Goal: Task Accomplishment & Management: Use online tool/utility

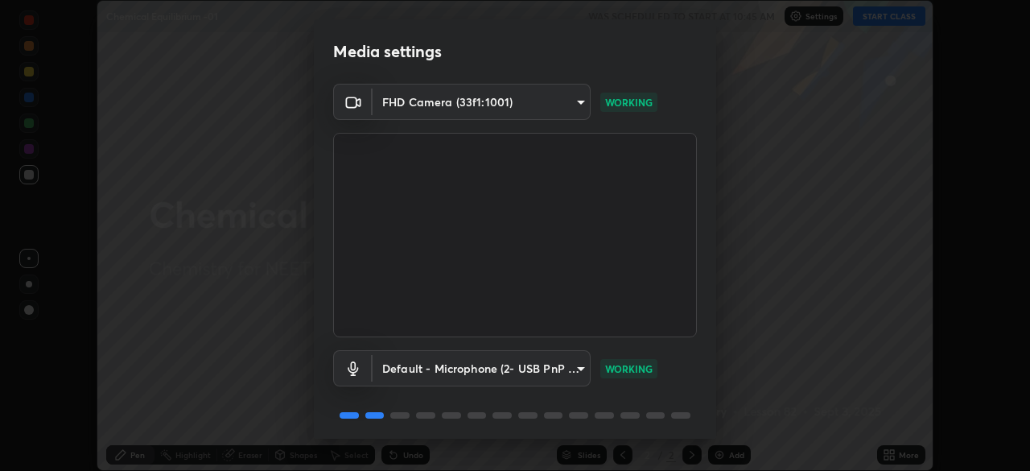
scroll to position [57, 0]
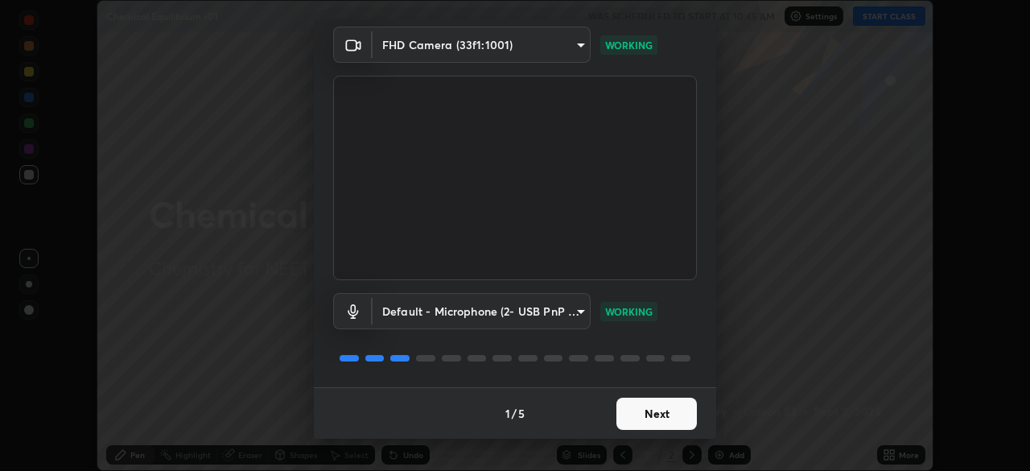
click at [672, 410] on button "Next" at bounding box center [656, 413] width 80 height 32
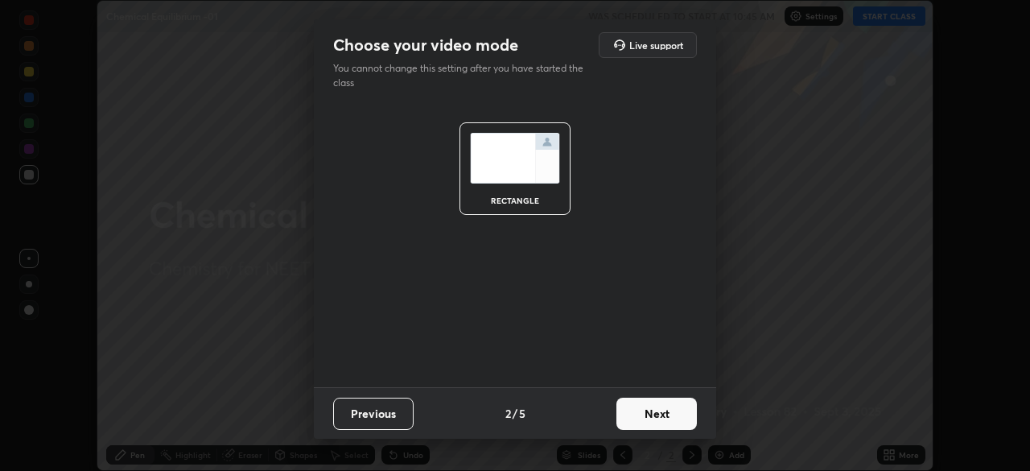
click at [668, 410] on button "Next" at bounding box center [656, 413] width 80 height 32
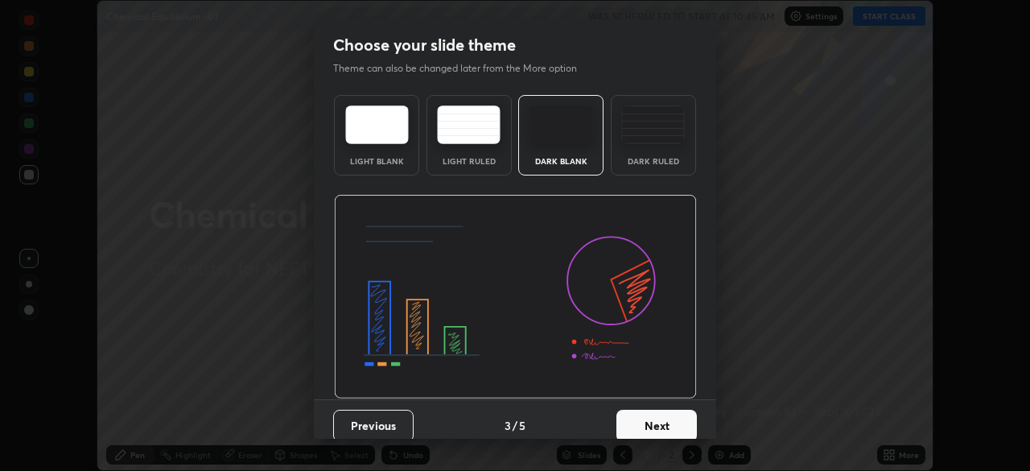
click at [673, 420] on button "Next" at bounding box center [656, 426] width 80 height 32
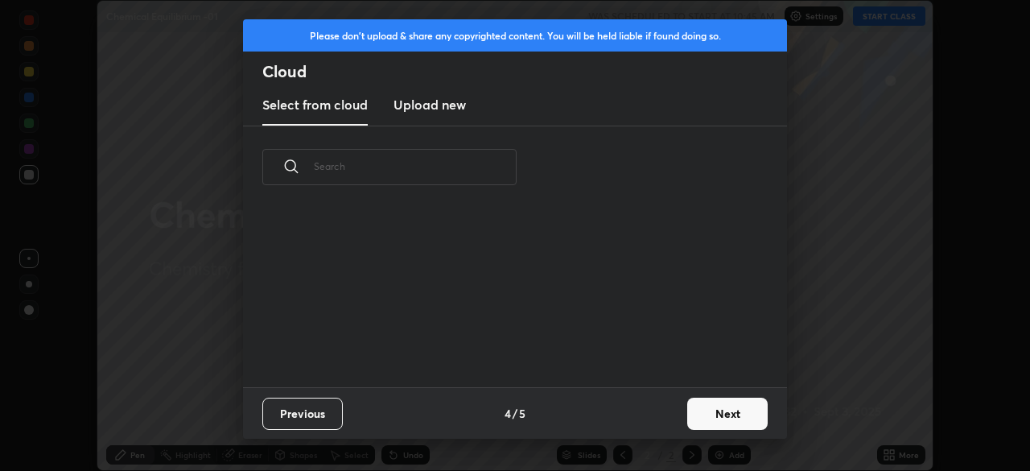
click at [727, 404] on button "Next" at bounding box center [727, 413] width 80 height 32
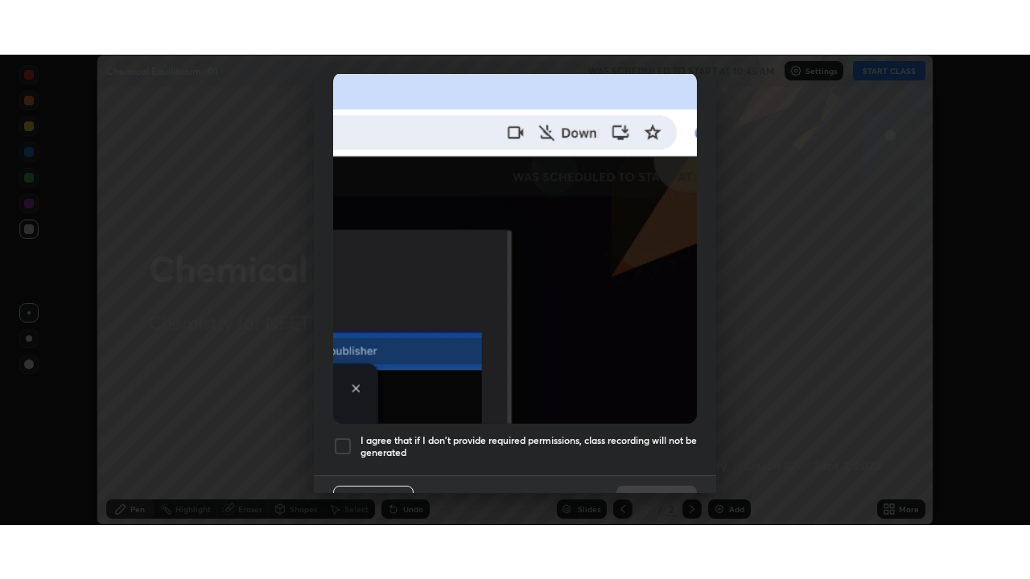
scroll to position [377, 0]
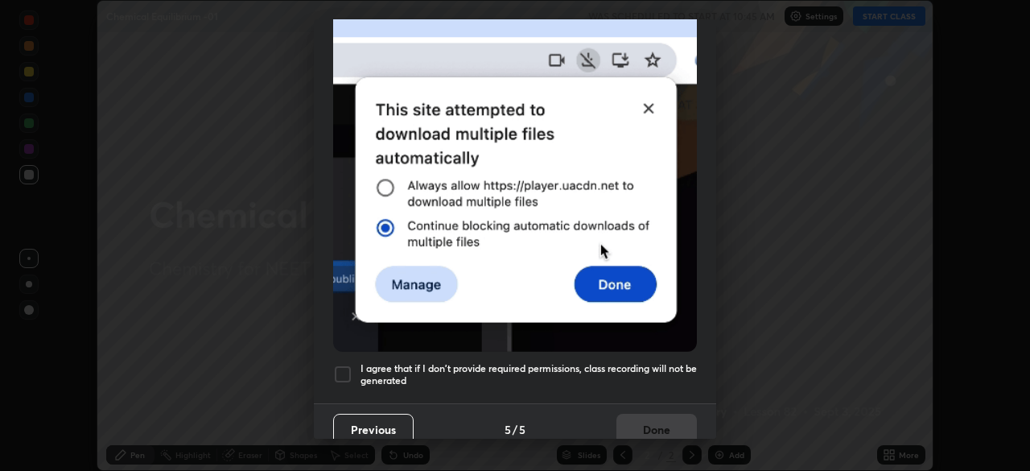
click at [342, 364] on div at bounding box center [342, 373] width 19 height 19
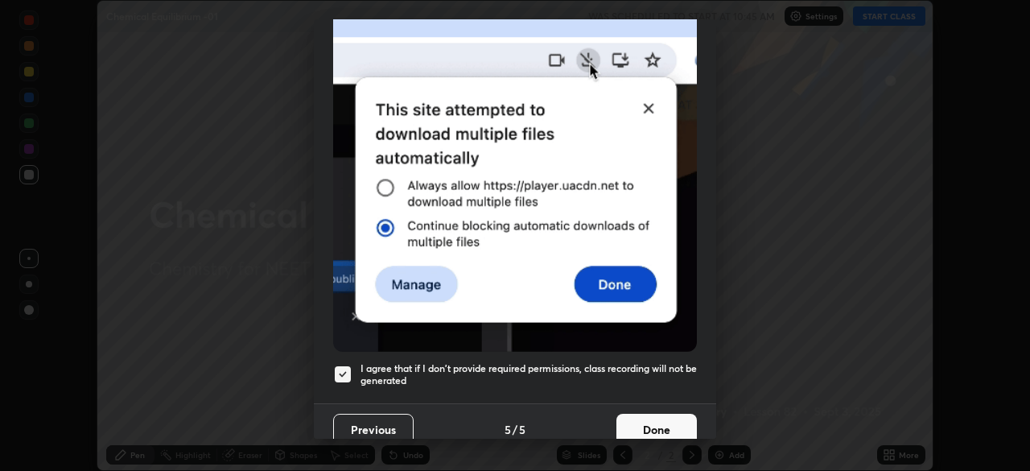
click at [659, 418] on button "Done" at bounding box center [656, 430] width 80 height 32
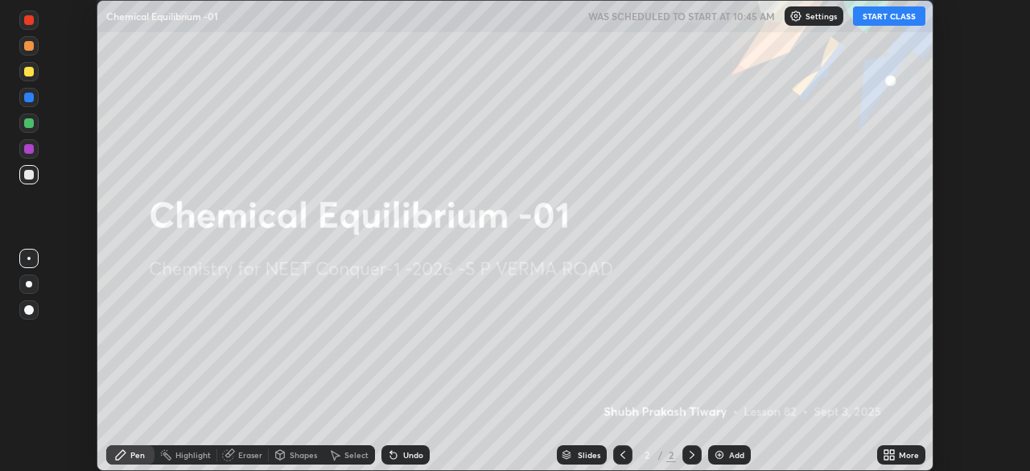
click at [900, 21] on button "START CLASS" at bounding box center [889, 15] width 72 height 19
click at [896, 454] on div "More" at bounding box center [901, 454] width 48 height 19
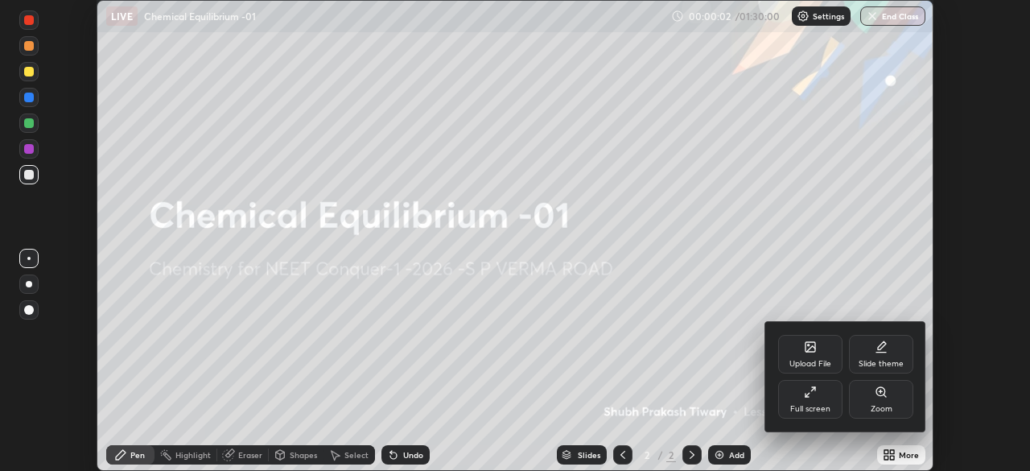
click at [819, 398] on div "Full screen" at bounding box center [810, 399] width 64 height 39
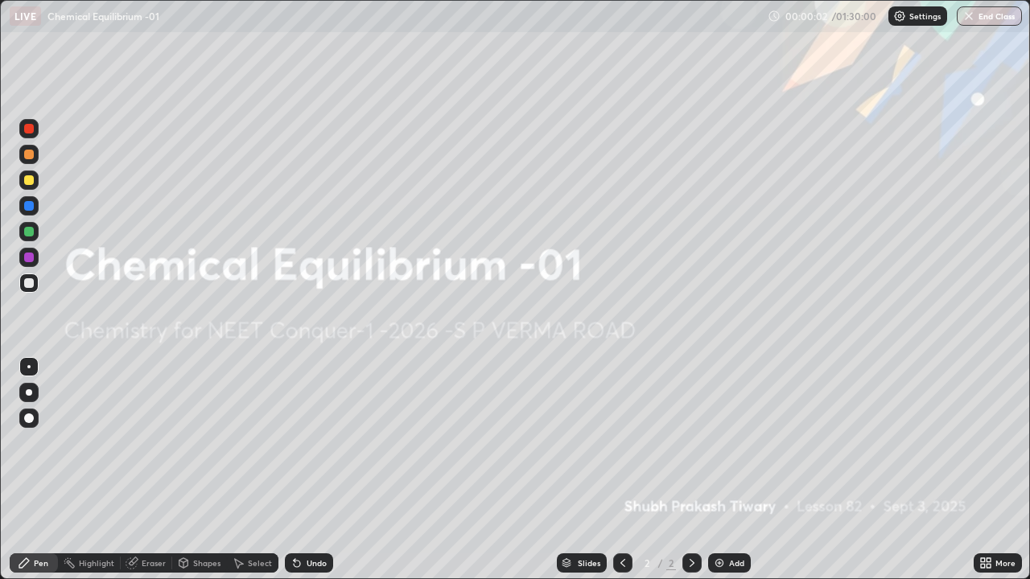
scroll to position [579, 1030]
click at [739, 470] on div "Add" at bounding box center [736, 563] width 15 height 8
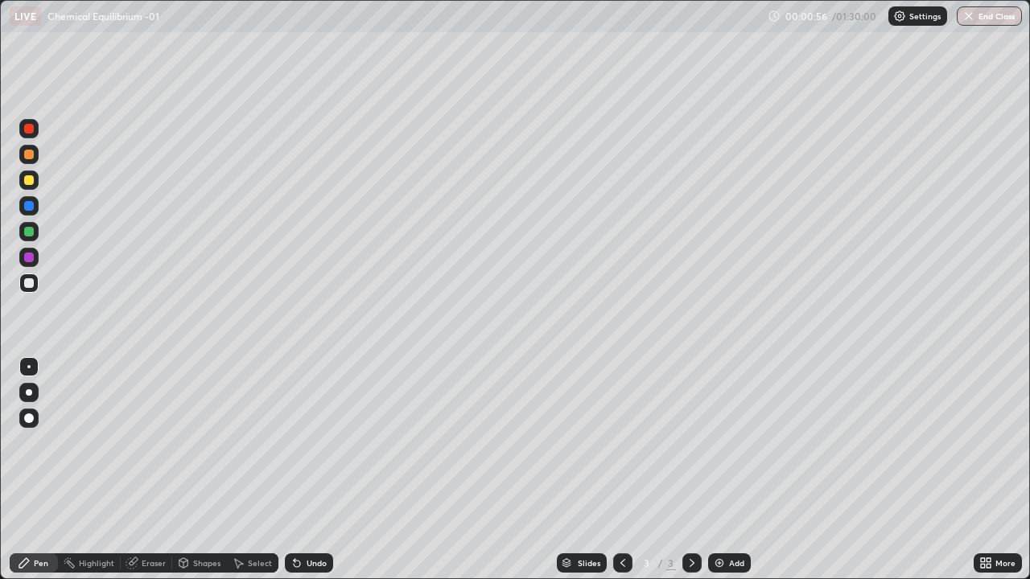
click at [36, 159] on div at bounding box center [28, 154] width 19 height 19
click at [29, 393] on div at bounding box center [29, 392] width 6 height 6
click at [31, 282] on div at bounding box center [29, 283] width 10 height 10
click at [33, 207] on div at bounding box center [29, 206] width 10 height 10
click at [31, 286] on div at bounding box center [29, 283] width 10 height 10
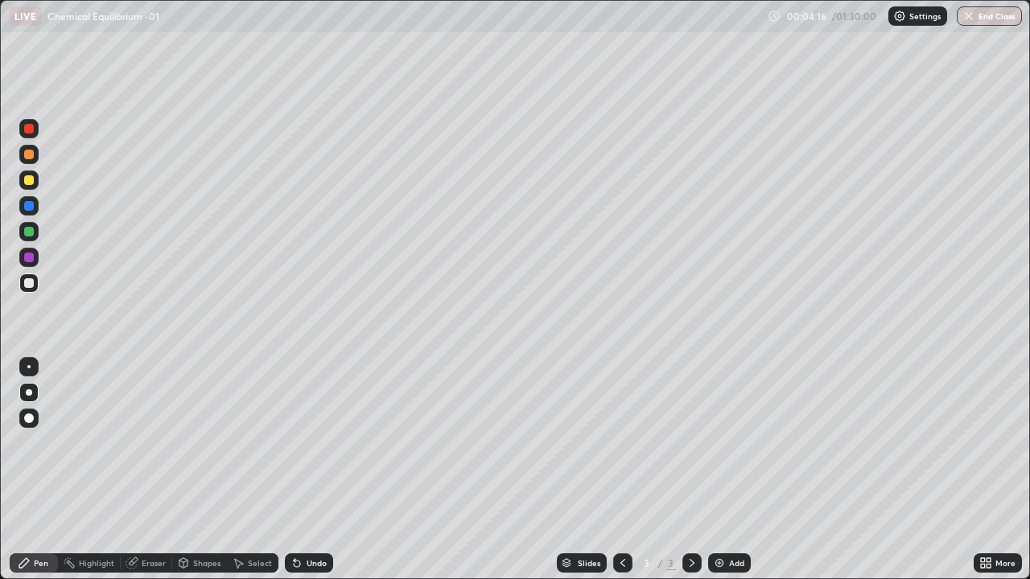
click at [317, 470] on div "Undo" at bounding box center [309, 563] width 48 height 19
click at [317, 470] on div "Undo" at bounding box center [317, 563] width 20 height 8
click at [319, 470] on div "Undo" at bounding box center [317, 563] width 20 height 8
click at [313, 470] on div "Undo" at bounding box center [317, 563] width 20 height 8
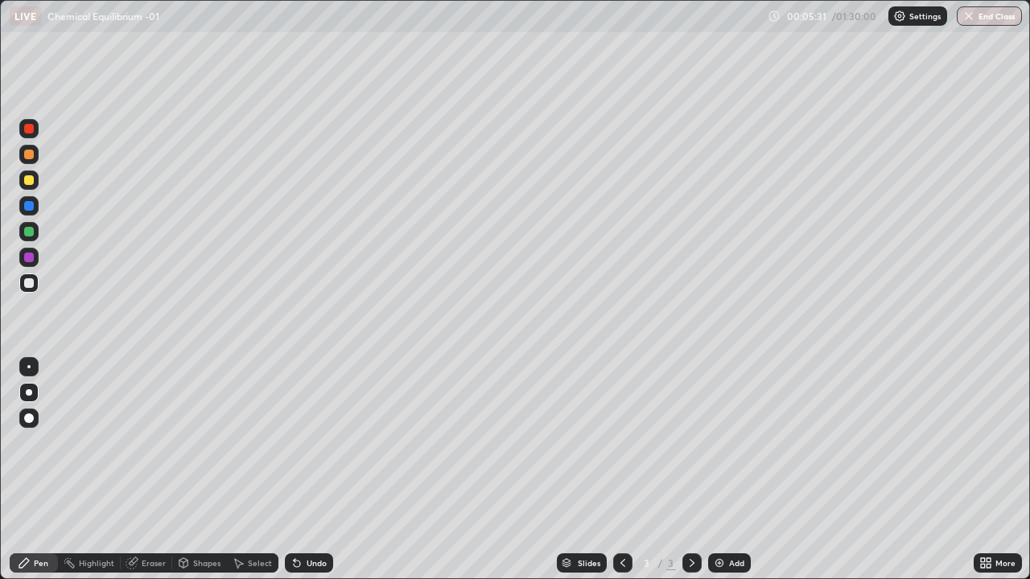
click at [319, 470] on div "Undo" at bounding box center [317, 563] width 20 height 8
click at [732, 470] on div "Add" at bounding box center [729, 563] width 43 height 19
click at [32, 188] on div at bounding box center [28, 180] width 19 height 19
click at [31, 284] on div at bounding box center [29, 283] width 10 height 10
click at [314, 470] on div "Undo" at bounding box center [317, 563] width 20 height 8
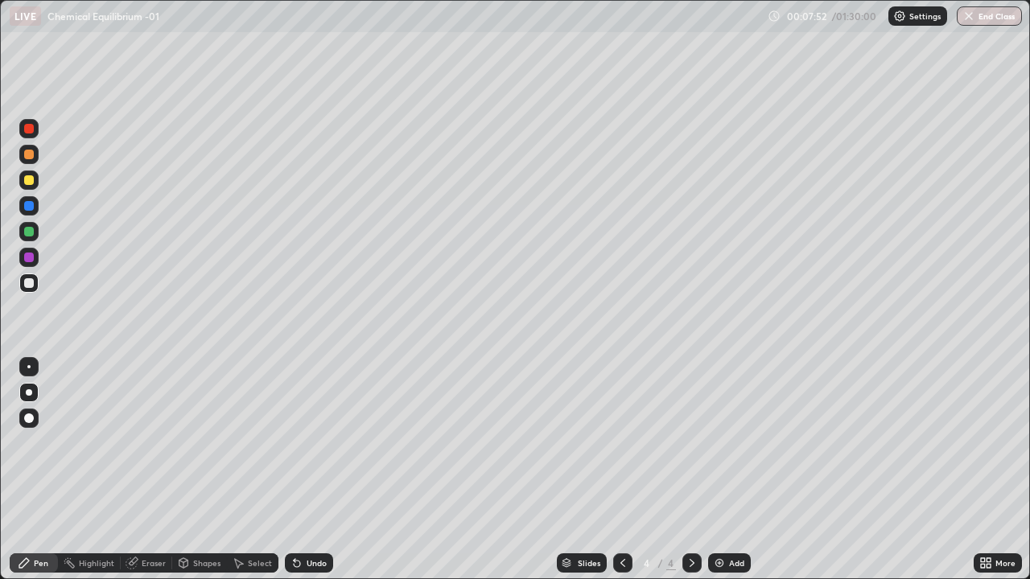
click at [318, 470] on div "Undo" at bounding box center [309, 563] width 48 height 19
click at [315, 470] on div "Undo" at bounding box center [317, 563] width 20 height 8
click at [318, 470] on div "Undo" at bounding box center [317, 563] width 20 height 8
click at [317, 470] on div "Undo" at bounding box center [317, 563] width 20 height 8
click at [315, 470] on div "Undo" at bounding box center [317, 563] width 20 height 8
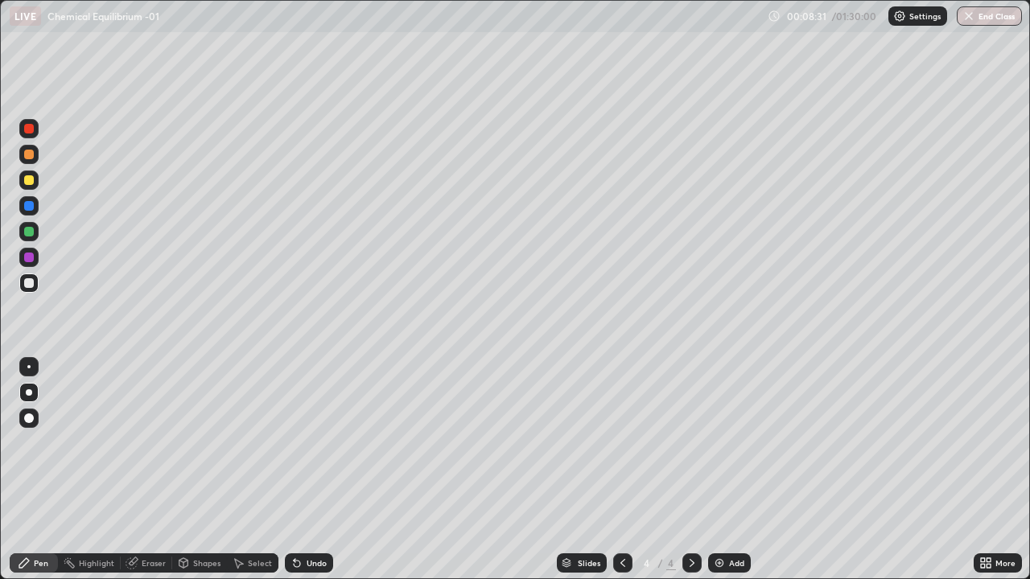
click at [318, 470] on div "Undo" at bounding box center [317, 563] width 20 height 8
click at [32, 204] on div at bounding box center [29, 206] width 10 height 10
click at [36, 235] on div at bounding box center [28, 231] width 19 height 19
click at [310, 470] on div "Undo" at bounding box center [317, 563] width 20 height 8
click at [316, 470] on div "Undo" at bounding box center [317, 563] width 20 height 8
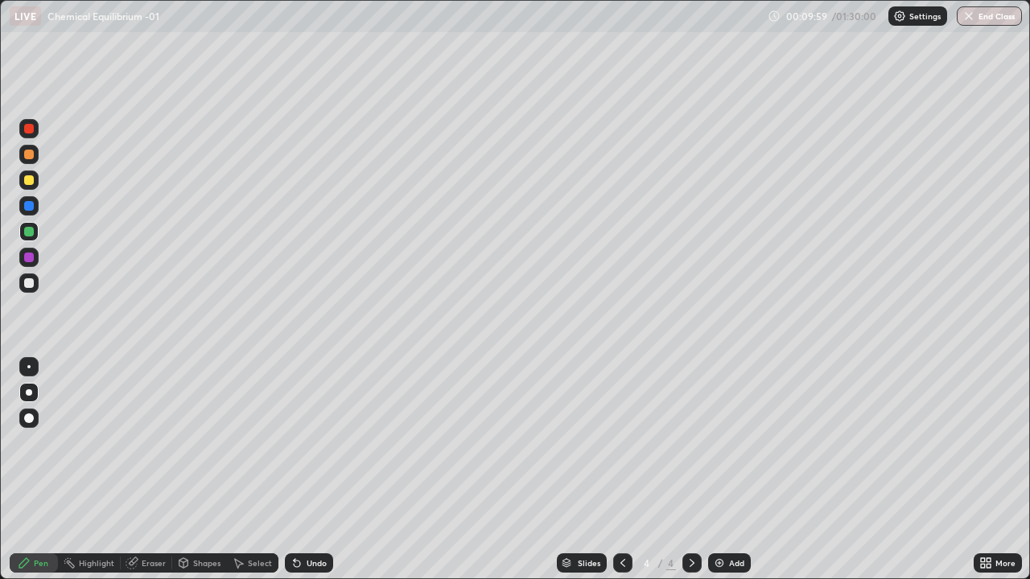
click at [322, 470] on div "Undo" at bounding box center [317, 563] width 20 height 8
click at [327, 470] on div "Undo" at bounding box center [309, 563] width 48 height 19
click at [321, 470] on div "Undo" at bounding box center [309, 563] width 48 height 19
click at [163, 470] on div "Eraser" at bounding box center [146, 563] width 51 height 19
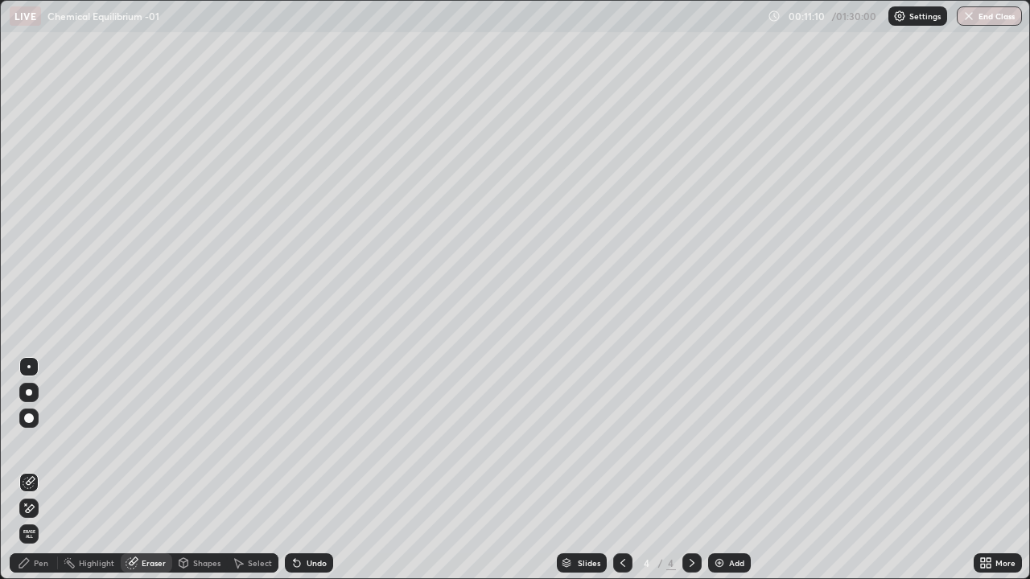
click at [42, 470] on div "Pen" at bounding box center [41, 563] width 14 height 8
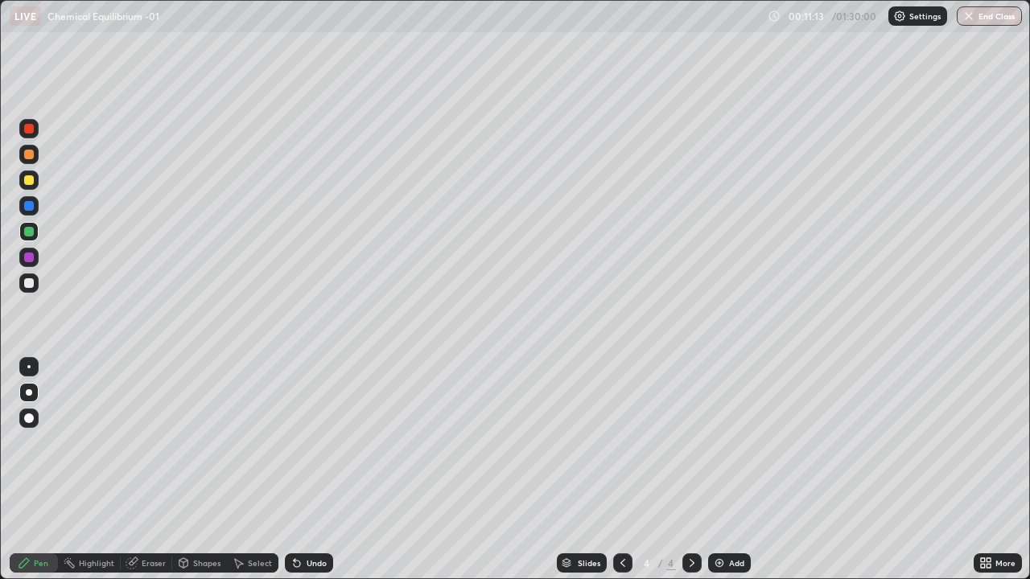
click at [38, 153] on div at bounding box center [28, 154] width 19 height 19
click at [731, 470] on div "Add" at bounding box center [736, 563] width 15 height 8
click at [35, 288] on div at bounding box center [28, 283] width 19 height 19
click at [164, 470] on div "Eraser" at bounding box center [154, 563] width 24 height 8
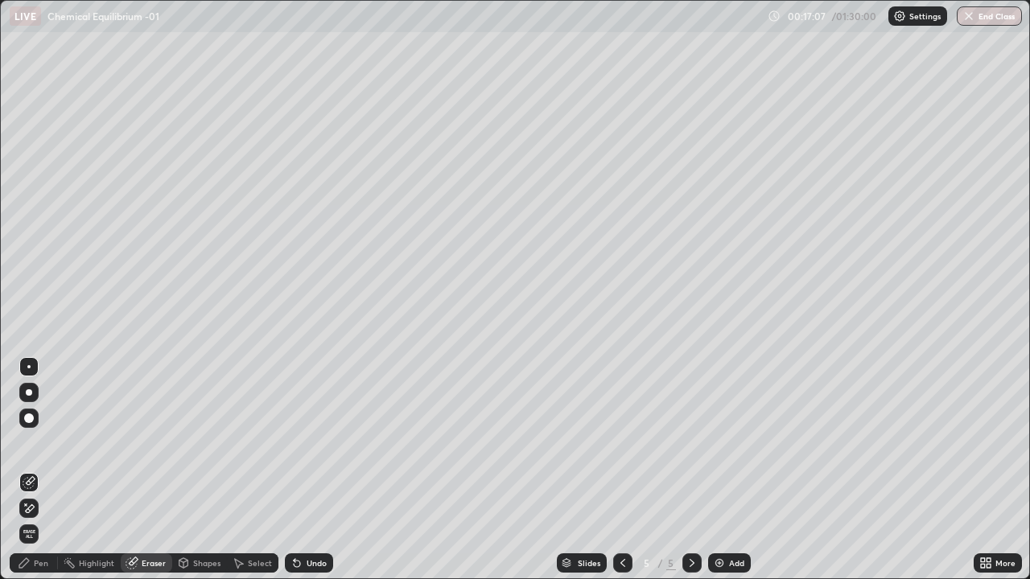
click at [47, 470] on div "Pen" at bounding box center [41, 563] width 14 height 8
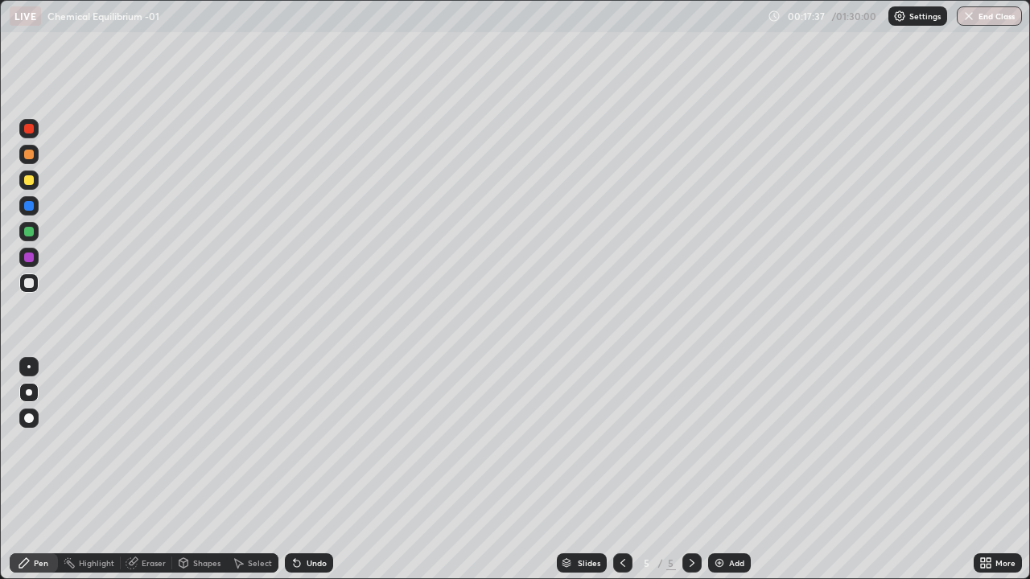
click at [37, 207] on div at bounding box center [28, 205] width 19 height 19
click at [738, 470] on div "Add" at bounding box center [736, 563] width 15 height 8
click at [30, 161] on div at bounding box center [28, 154] width 19 height 19
click at [38, 282] on div at bounding box center [28, 283] width 19 height 19
click at [30, 206] on div at bounding box center [29, 206] width 10 height 10
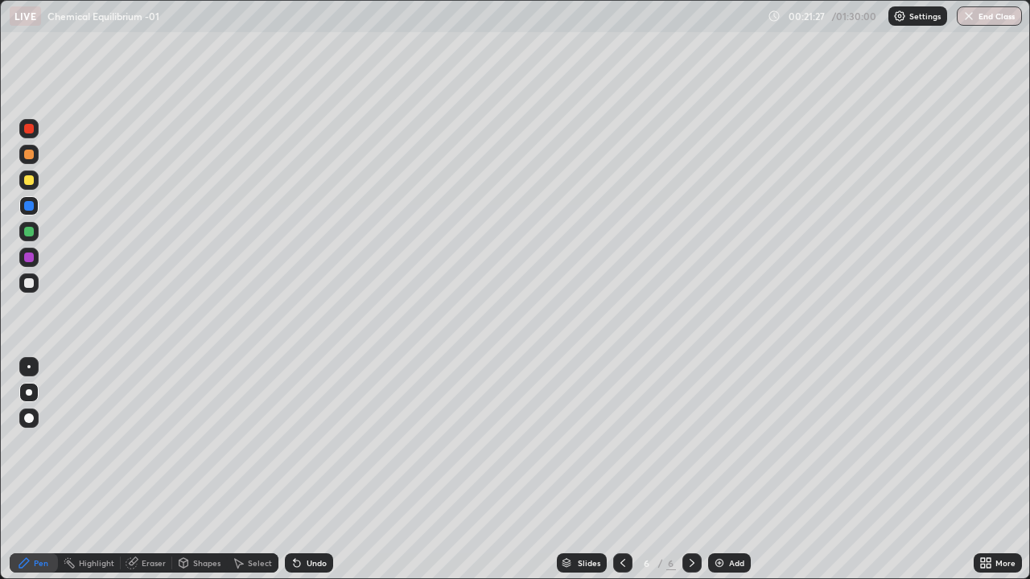
click at [29, 284] on div at bounding box center [29, 283] width 10 height 10
click at [317, 470] on div "Undo" at bounding box center [317, 563] width 20 height 8
click at [320, 470] on div "Undo" at bounding box center [309, 563] width 48 height 19
click at [325, 470] on div "Undo" at bounding box center [309, 563] width 48 height 19
click at [323, 470] on div "Undo" at bounding box center [309, 563] width 48 height 19
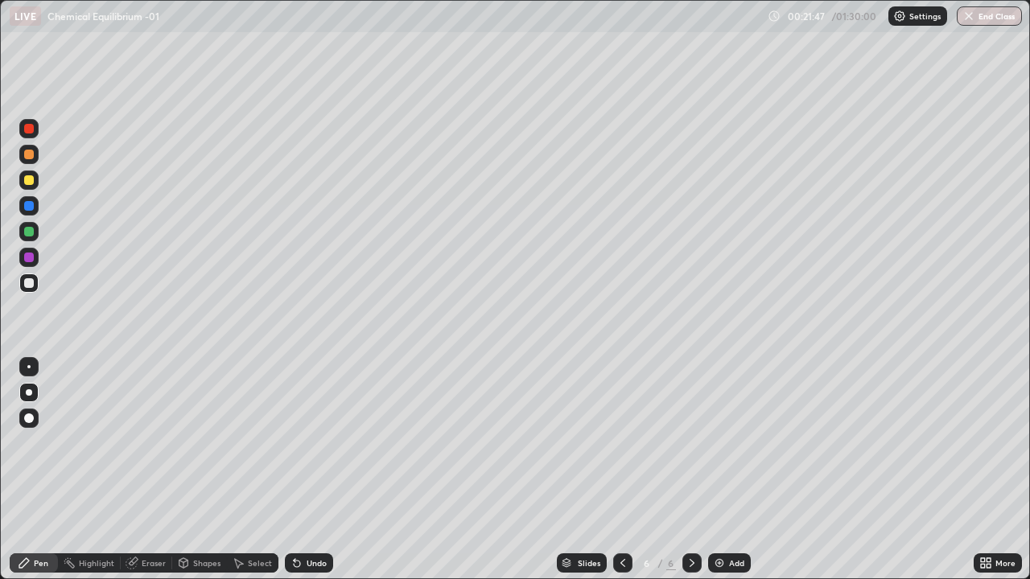
click at [331, 470] on div "Undo" at bounding box center [309, 563] width 48 height 19
click at [325, 470] on div "Undo" at bounding box center [309, 563] width 48 height 19
click at [31, 234] on div at bounding box center [29, 232] width 10 height 10
click at [620, 470] on icon at bounding box center [622, 563] width 5 height 8
click at [621, 470] on icon at bounding box center [622, 563] width 13 height 13
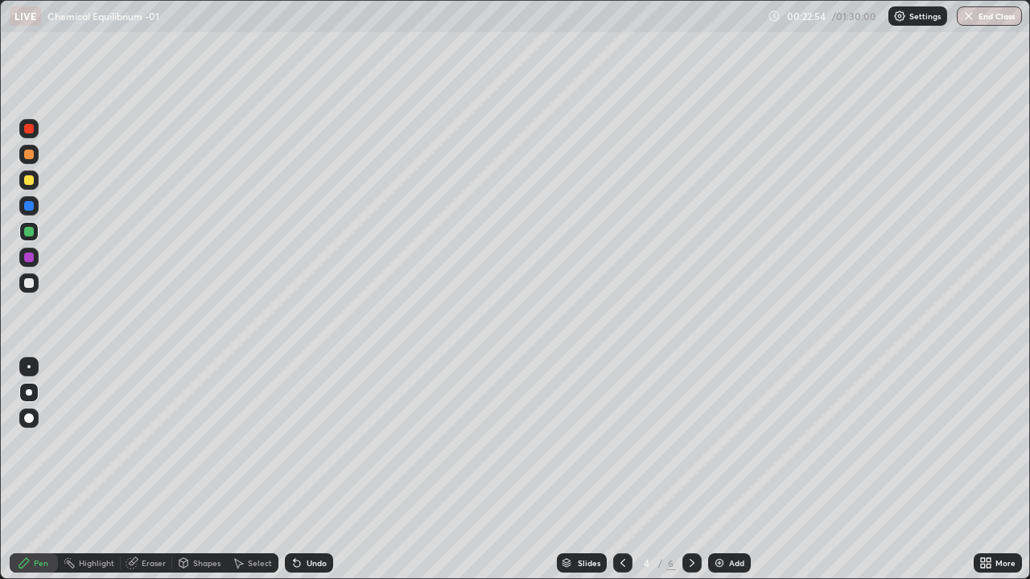
click at [691, 470] on icon at bounding box center [692, 563] width 13 height 13
click at [690, 470] on icon at bounding box center [692, 563] width 13 height 13
click at [38, 284] on div at bounding box center [28, 283] width 19 height 19
click at [739, 470] on div "Add" at bounding box center [736, 563] width 15 height 8
click at [30, 154] on div at bounding box center [29, 155] width 10 height 10
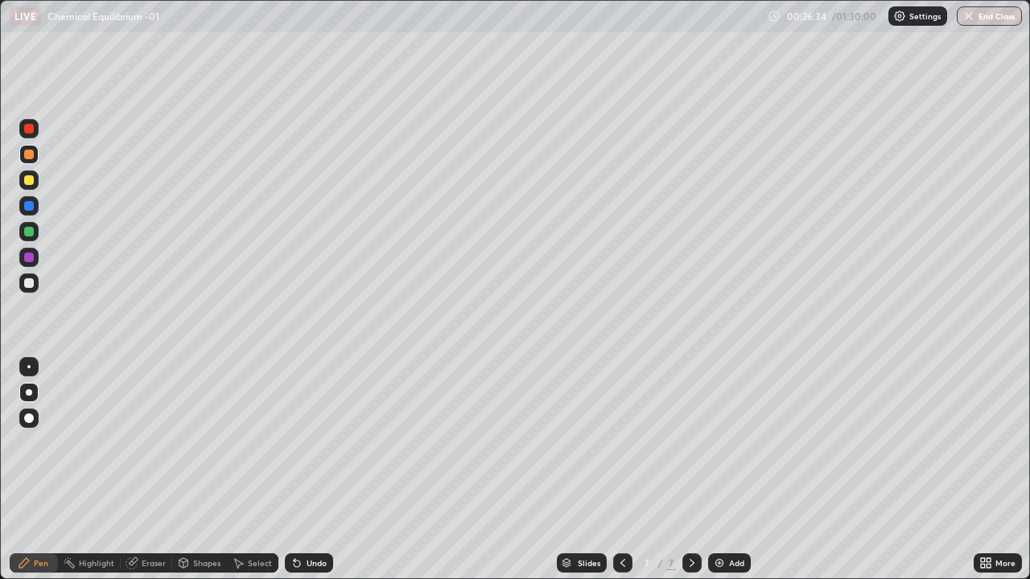
click at [37, 283] on div at bounding box center [28, 283] width 19 height 19
click at [30, 206] on div at bounding box center [29, 206] width 10 height 10
click at [167, 470] on div "Eraser" at bounding box center [146, 563] width 51 height 19
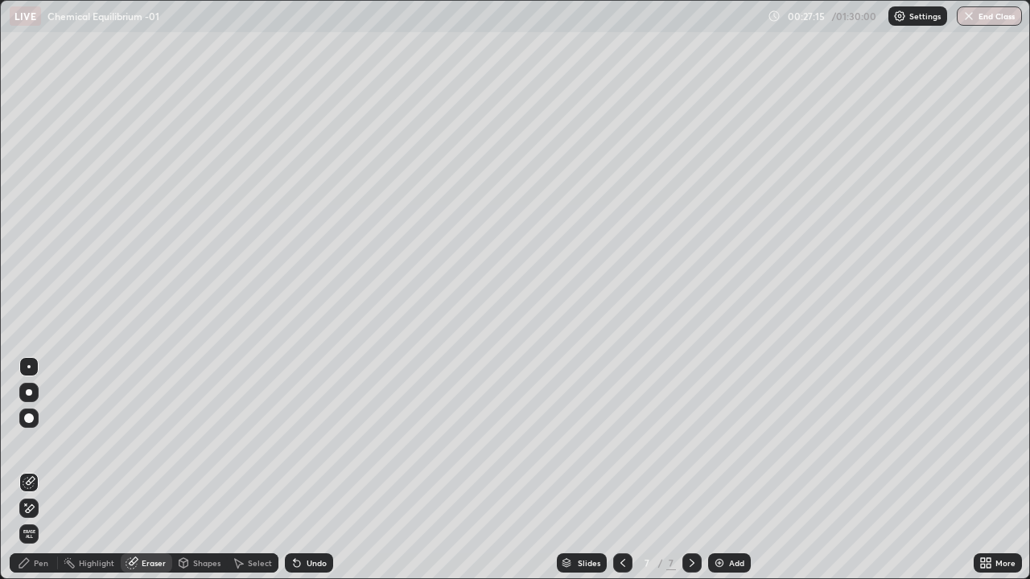
click at [47, 470] on div "Pen" at bounding box center [41, 563] width 14 height 8
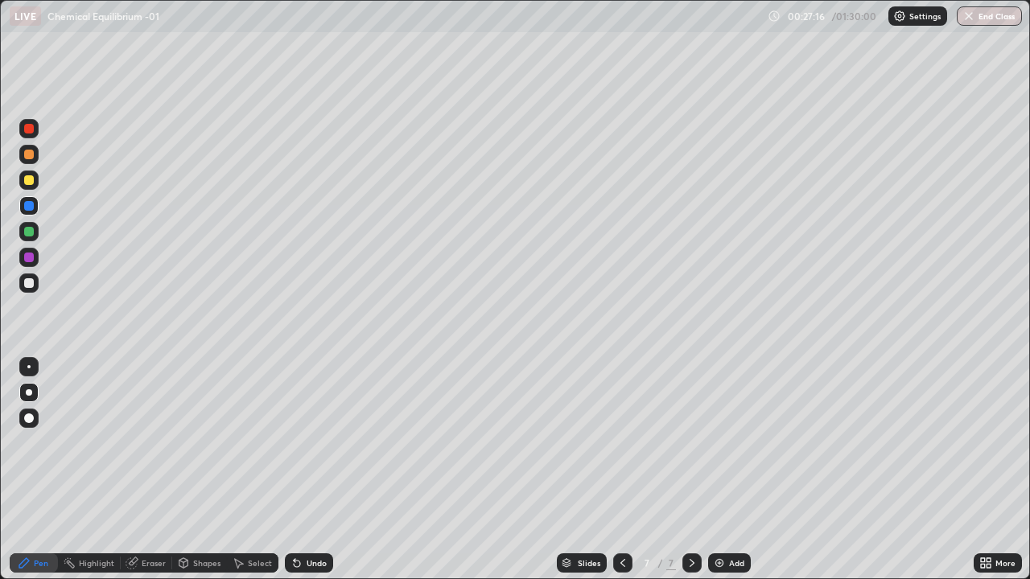
click at [35, 289] on div at bounding box center [28, 283] width 19 height 19
click at [325, 470] on div "Undo" at bounding box center [309, 563] width 48 height 19
click at [327, 470] on div "Undo" at bounding box center [309, 563] width 48 height 19
click at [35, 233] on div at bounding box center [28, 231] width 19 height 19
click at [736, 470] on div "Add" at bounding box center [736, 563] width 15 height 8
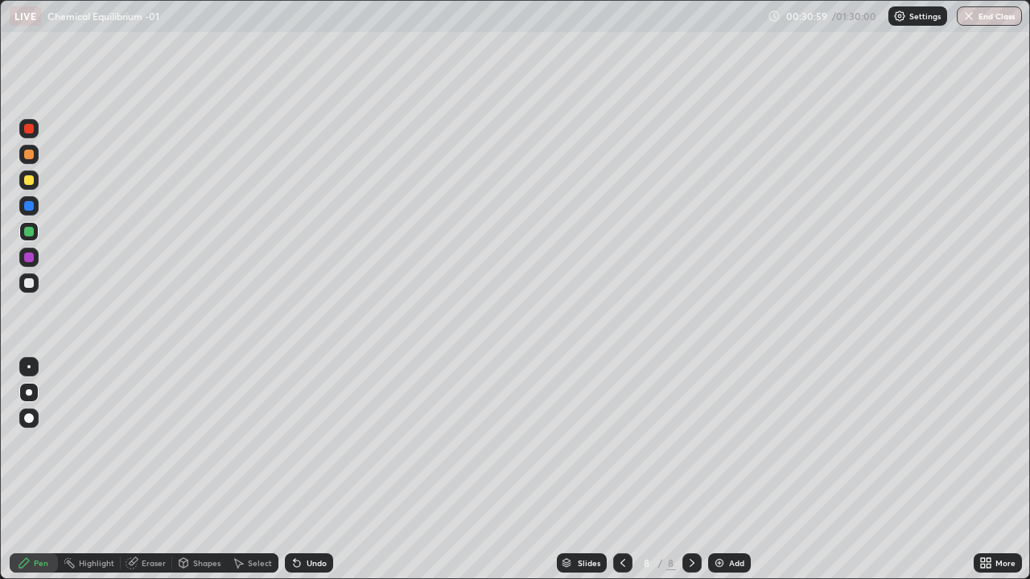
click at [30, 180] on div at bounding box center [29, 180] width 10 height 10
click at [311, 470] on div "Undo" at bounding box center [309, 563] width 48 height 19
click at [35, 285] on div at bounding box center [28, 283] width 19 height 19
click at [35, 232] on div at bounding box center [28, 231] width 19 height 19
click at [37, 286] on div at bounding box center [28, 283] width 19 height 19
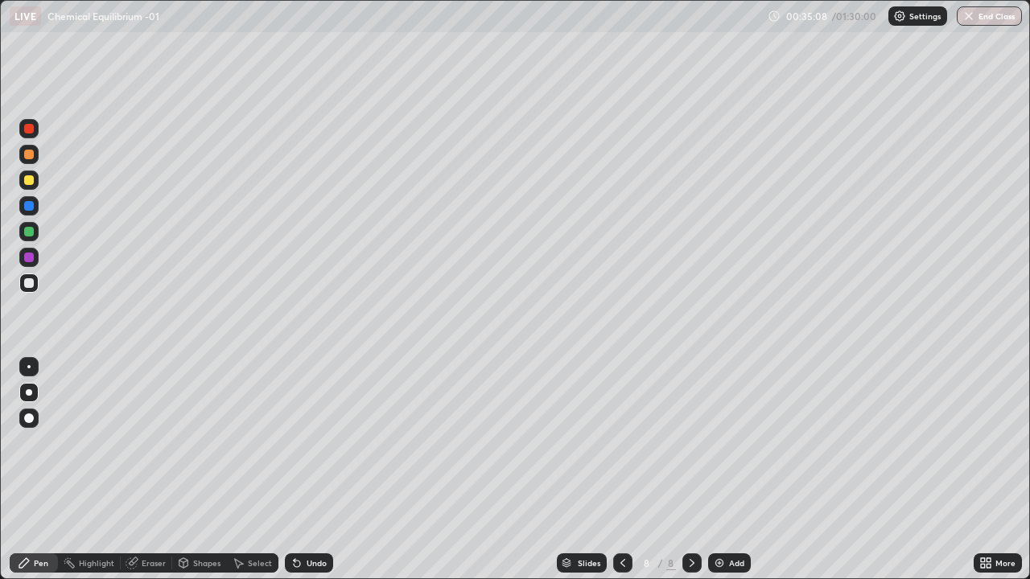
click at [161, 470] on div "Eraser" at bounding box center [154, 563] width 24 height 8
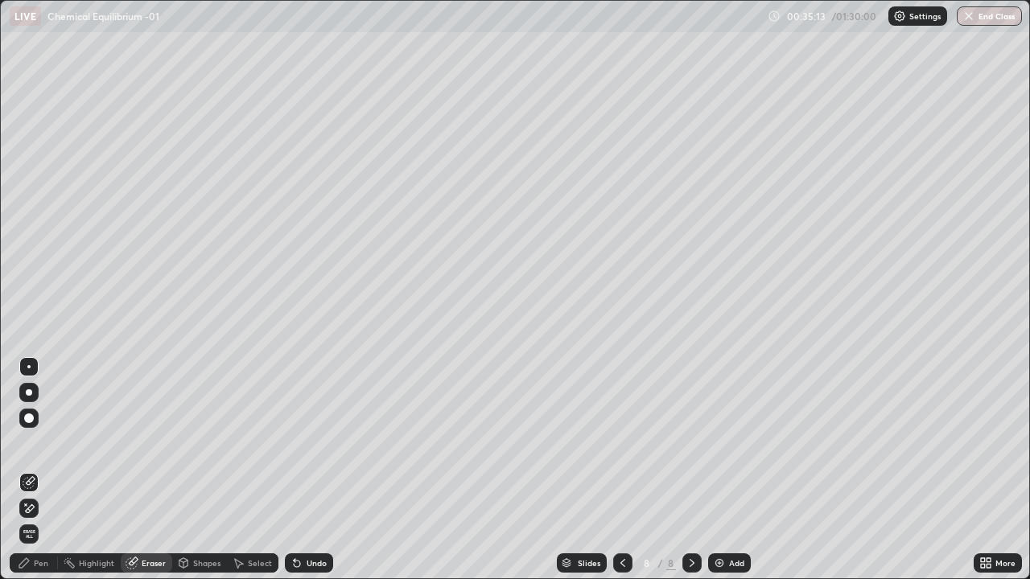
click at [36, 470] on div "Pen" at bounding box center [41, 563] width 14 height 8
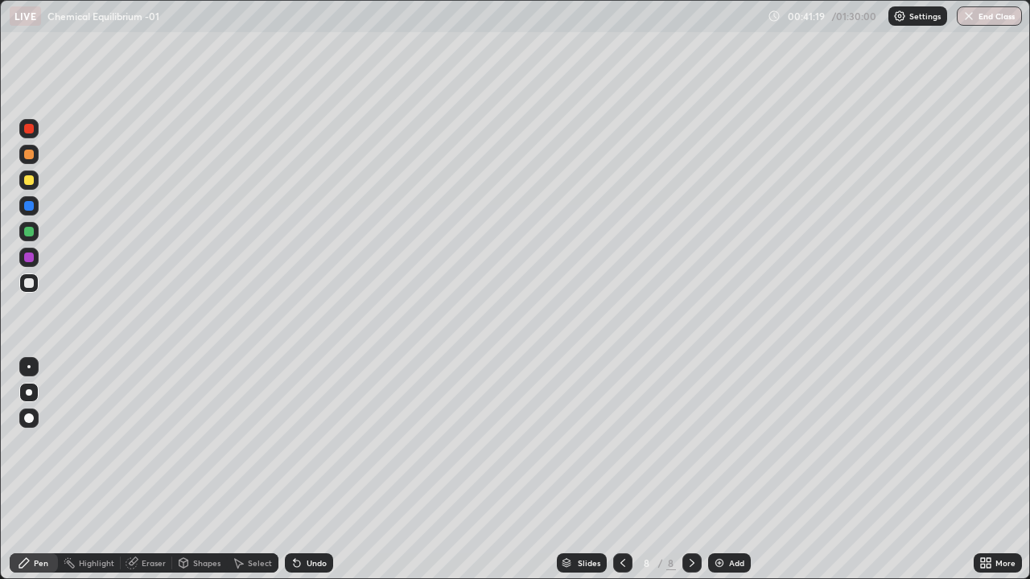
click at [729, 470] on div "Add" at bounding box center [736, 563] width 15 height 8
click at [30, 154] on div at bounding box center [29, 155] width 10 height 10
click at [36, 286] on div at bounding box center [28, 283] width 19 height 19
click at [310, 470] on div "Undo" at bounding box center [317, 563] width 20 height 8
click at [733, 470] on div "Add" at bounding box center [729, 563] width 43 height 19
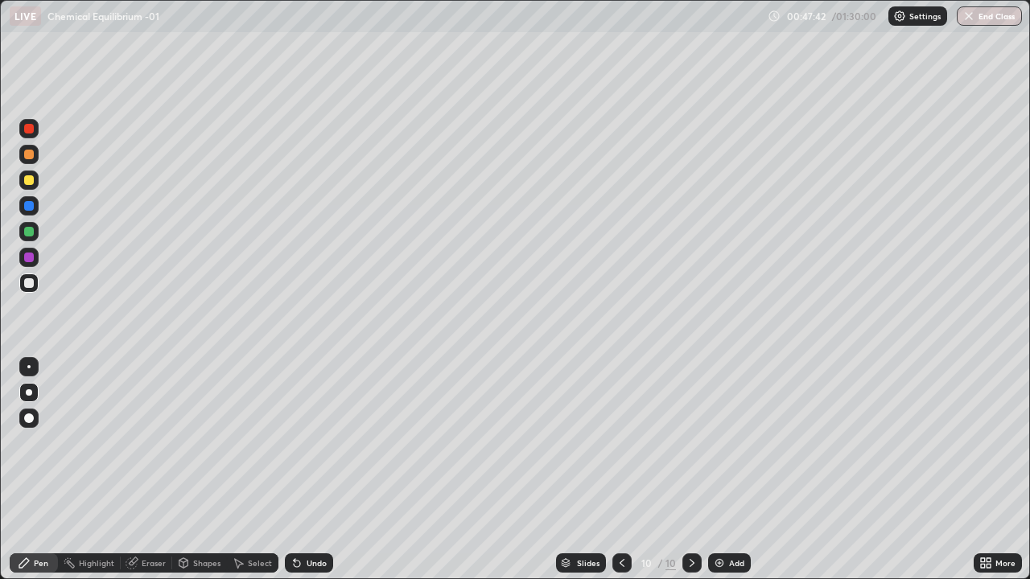
click at [30, 154] on div at bounding box center [29, 155] width 10 height 10
click at [37, 281] on div at bounding box center [28, 283] width 19 height 19
click at [163, 470] on div "Eraser" at bounding box center [154, 563] width 24 height 8
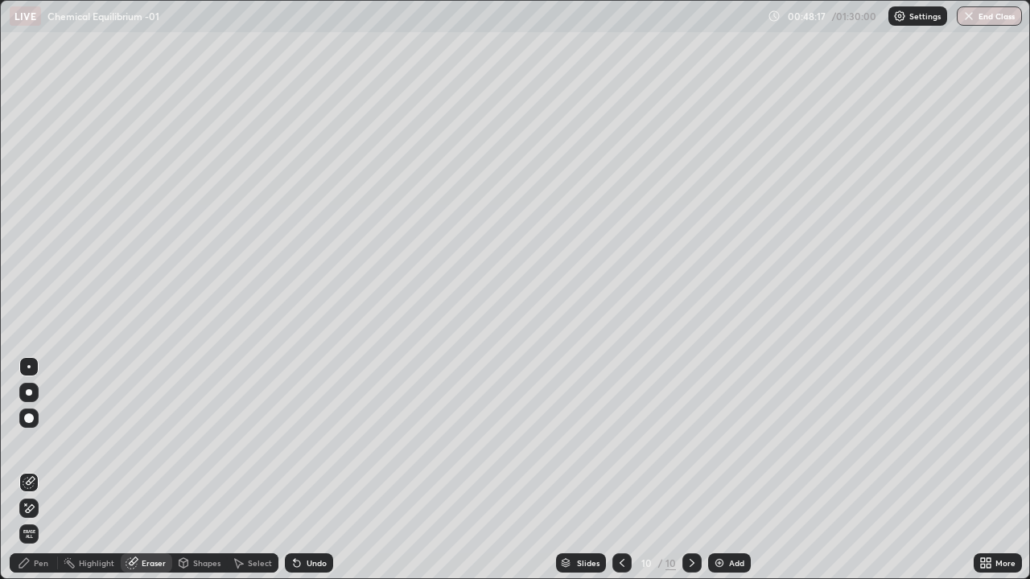
click at [51, 470] on div "Pen" at bounding box center [34, 563] width 48 height 19
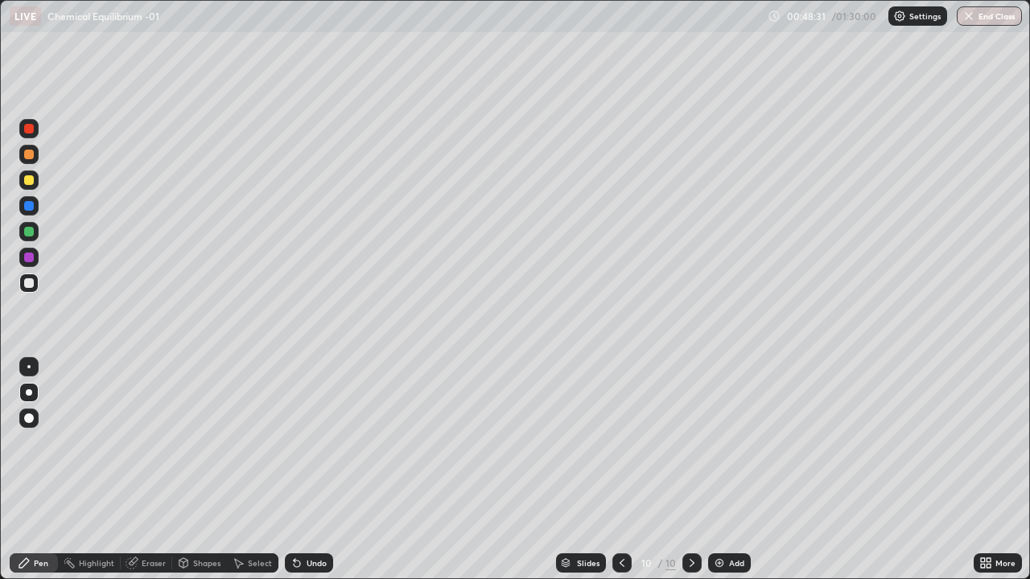
click at [33, 208] on div at bounding box center [29, 206] width 10 height 10
click at [30, 232] on div at bounding box center [29, 232] width 10 height 10
click at [27, 289] on div at bounding box center [28, 283] width 19 height 19
click at [159, 470] on div "Eraser" at bounding box center [154, 563] width 24 height 8
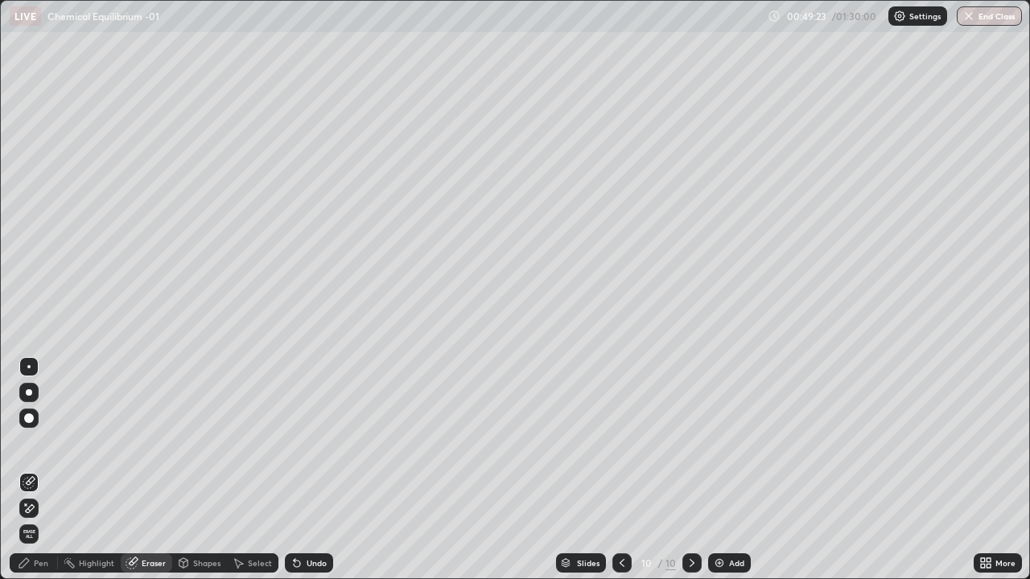
click at [51, 470] on div "Pen" at bounding box center [34, 563] width 48 height 19
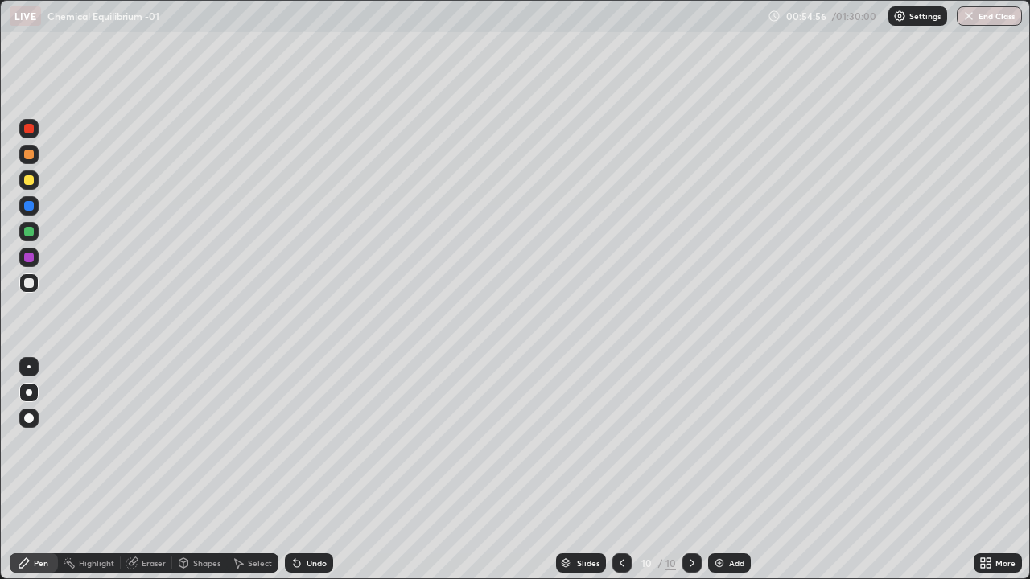
click at [744, 470] on div "Add" at bounding box center [729, 563] width 43 height 19
click at [30, 180] on div at bounding box center [29, 180] width 10 height 10
click at [38, 285] on div at bounding box center [28, 283] width 19 height 19
click at [315, 470] on div "Undo" at bounding box center [309, 563] width 48 height 19
click at [313, 470] on div "Undo" at bounding box center [317, 563] width 20 height 8
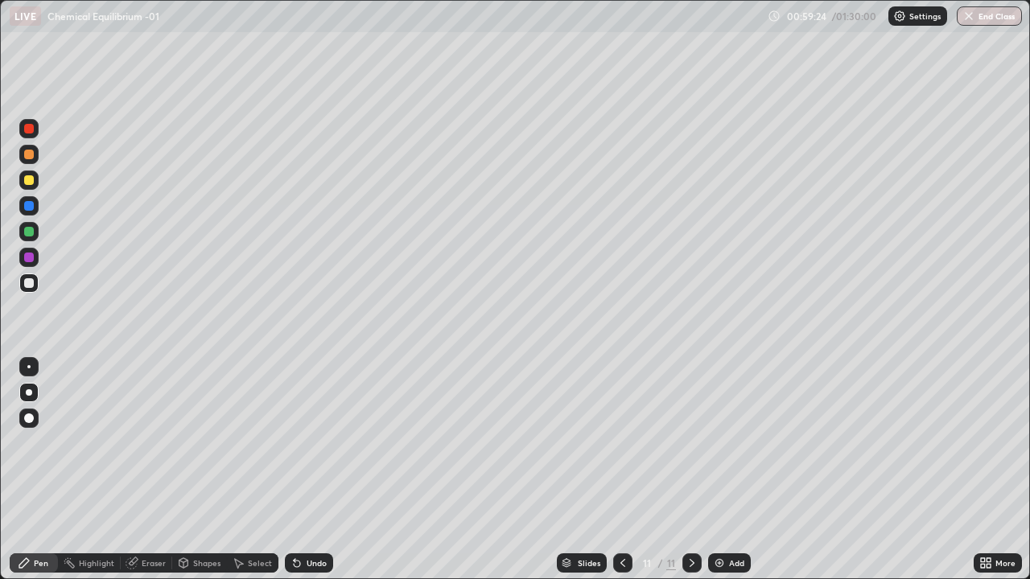
click at [35, 233] on div at bounding box center [28, 231] width 19 height 19
click at [315, 470] on div "Undo" at bounding box center [309, 563] width 48 height 19
click at [37, 286] on div at bounding box center [28, 283] width 19 height 19
click at [317, 470] on div "Undo" at bounding box center [309, 563] width 48 height 19
click at [29, 207] on div at bounding box center [29, 206] width 10 height 10
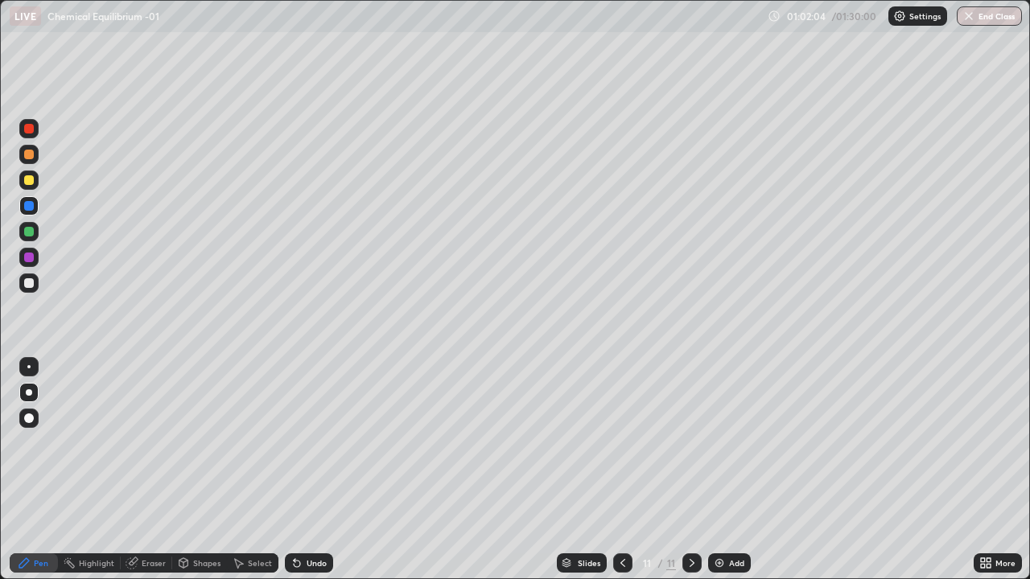
click at [36, 289] on div at bounding box center [28, 283] width 19 height 19
click at [319, 470] on div "Undo" at bounding box center [317, 563] width 20 height 8
click at [35, 205] on div at bounding box center [28, 205] width 19 height 19
click at [736, 470] on div "Add" at bounding box center [736, 563] width 15 height 8
click at [29, 156] on div at bounding box center [29, 155] width 10 height 10
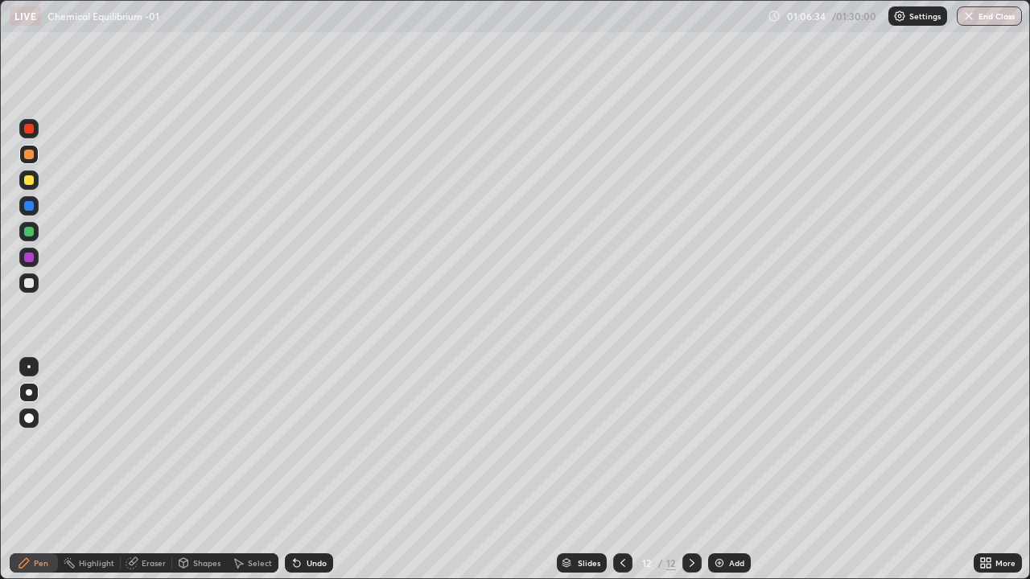
click at [160, 470] on div "Eraser" at bounding box center [154, 563] width 24 height 8
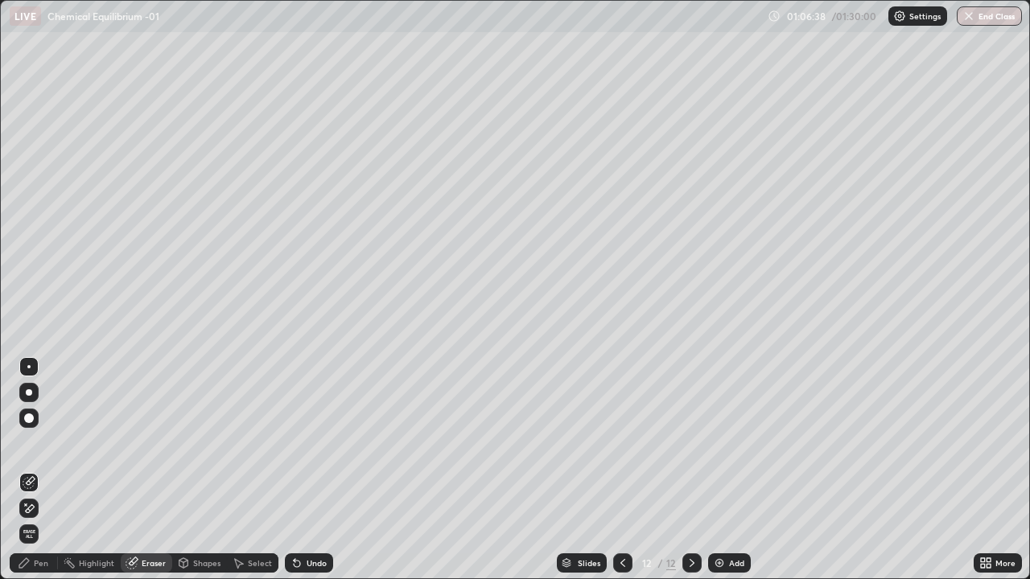
click at [617, 470] on div at bounding box center [622, 563] width 19 height 19
click at [620, 470] on icon at bounding box center [622, 563] width 13 height 13
click at [691, 470] on icon at bounding box center [692, 563] width 5 height 8
click at [690, 470] on icon at bounding box center [692, 563] width 13 height 13
click at [53, 470] on div "Pen" at bounding box center [34, 563] width 48 height 19
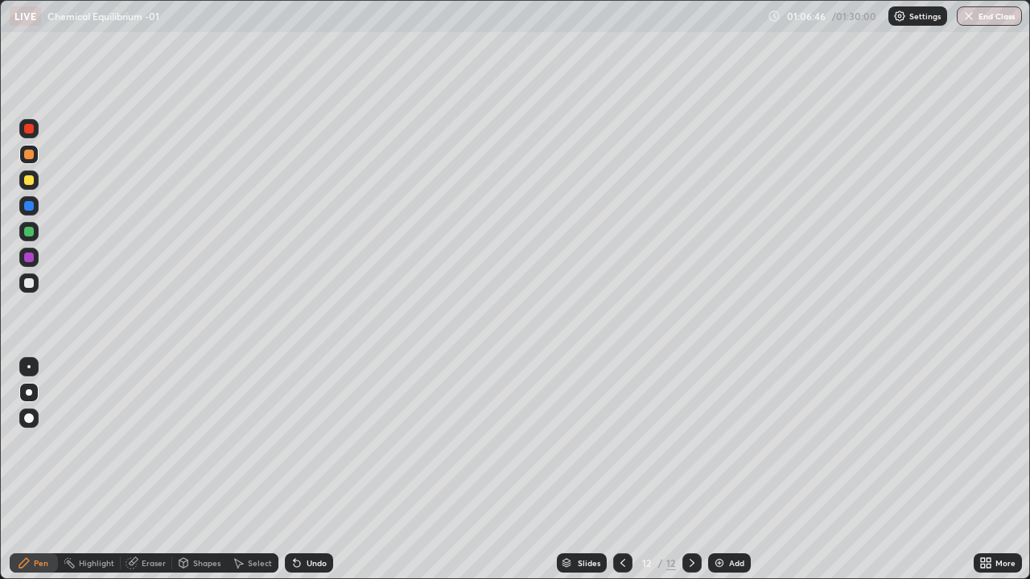
click at [37, 286] on div at bounding box center [28, 283] width 19 height 19
click at [37, 290] on div at bounding box center [28, 283] width 19 height 19
click at [32, 207] on div at bounding box center [29, 206] width 10 height 10
click at [327, 470] on div "Undo" at bounding box center [309, 563] width 48 height 19
click at [322, 470] on div "Undo" at bounding box center [317, 563] width 20 height 8
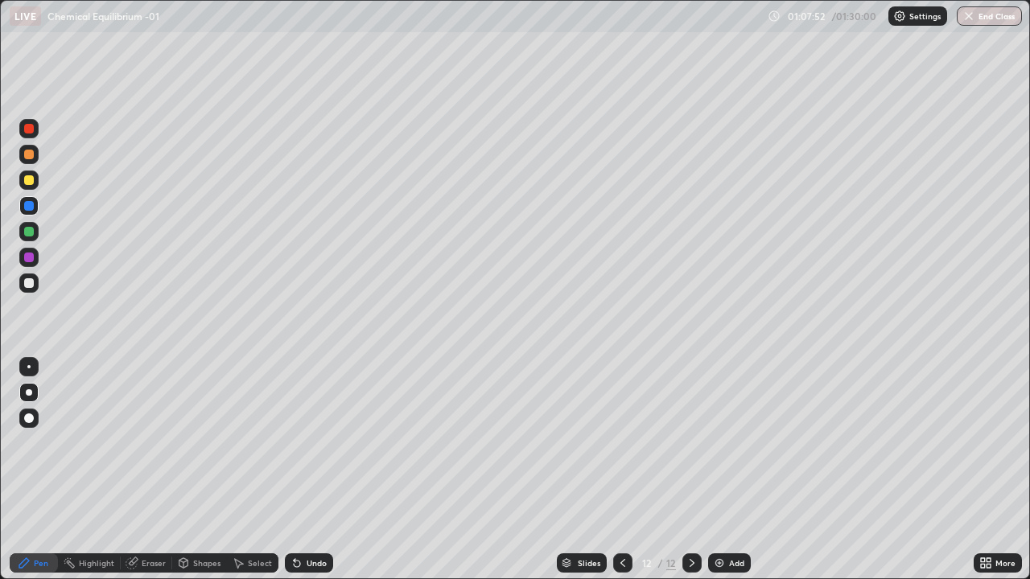
click at [323, 470] on div "Undo" at bounding box center [317, 563] width 20 height 8
click at [326, 470] on div "Undo" at bounding box center [309, 563] width 48 height 19
click at [32, 229] on div at bounding box center [29, 232] width 10 height 10
click at [37, 184] on div at bounding box center [28, 180] width 19 height 19
click at [32, 131] on div at bounding box center [29, 129] width 10 height 10
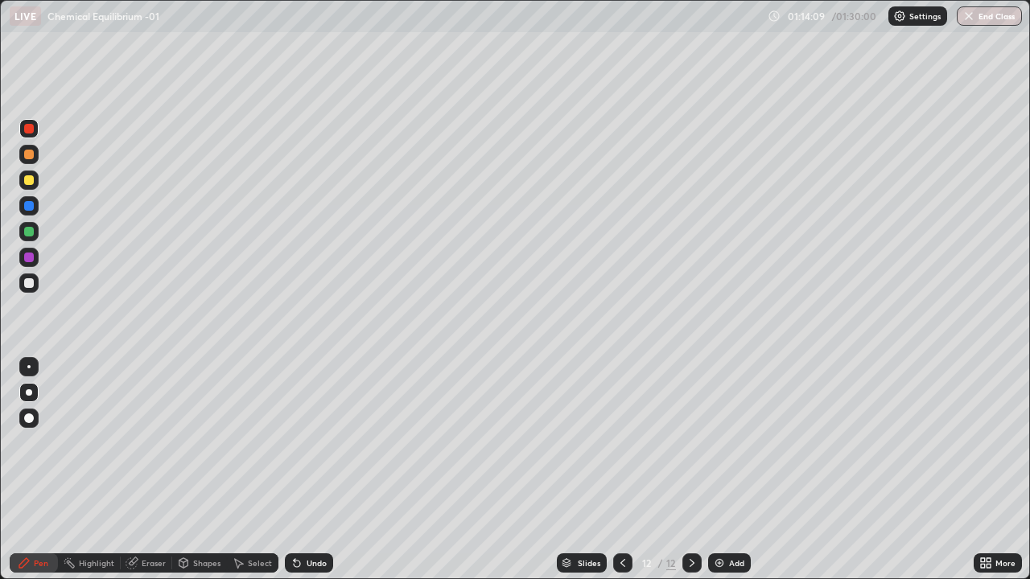
click at [739, 470] on div "Add" at bounding box center [736, 563] width 15 height 8
click at [35, 285] on div at bounding box center [28, 283] width 19 height 19
click at [27, 203] on div at bounding box center [29, 206] width 10 height 10
click at [33, 285] on div at bounding box center [29, 283] width 10 height 10
click at [724, 470] on div "Add" at bounding box center [729, 563] width 43 height 19
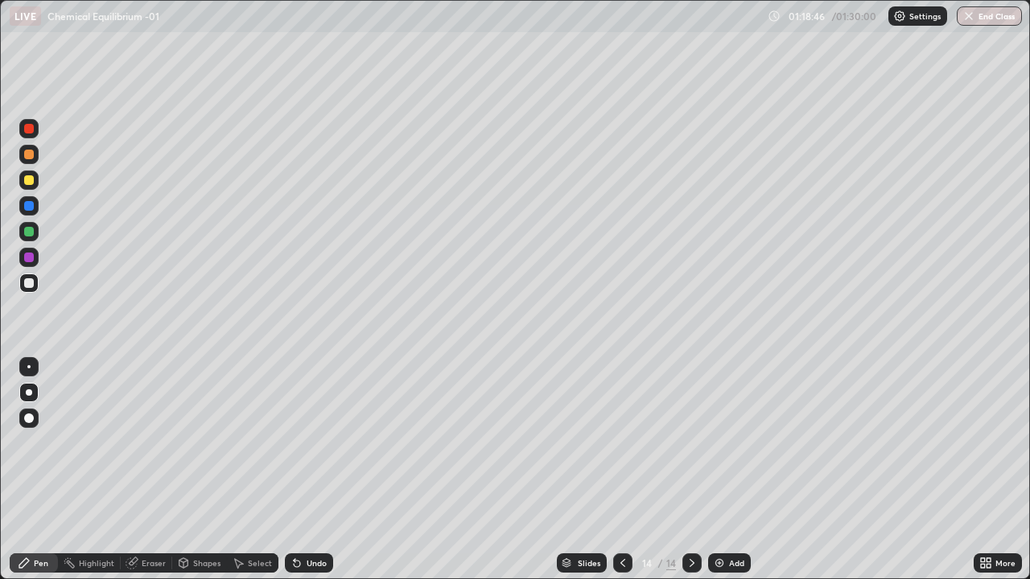
click at [33, 183] on div at bounding box center [29, 180] width 10 height 10
click at [316, 470] on div "Undo" at bounding box center [317, 563] width 20 height 8
click at [30, 283] on div at bounding box center [29, 283] width 10 height 10
click at [738, 470] on div "Add" at bounding box center [729, 563] width 43 height 19
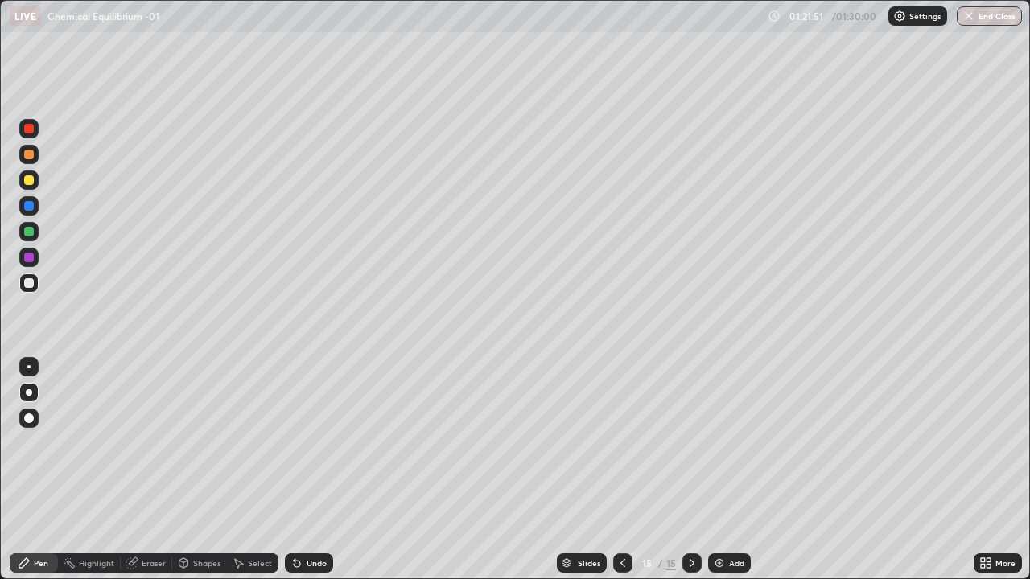
click at [37, 159] on div at bounding box center [28, 154] width 19 height 19
click at [35, 209] on div at bounding box center [28, 205] width 19 height 19
click at [1000, 23] on button "End Class" at bounding box center [990, 15] width 64 height 19
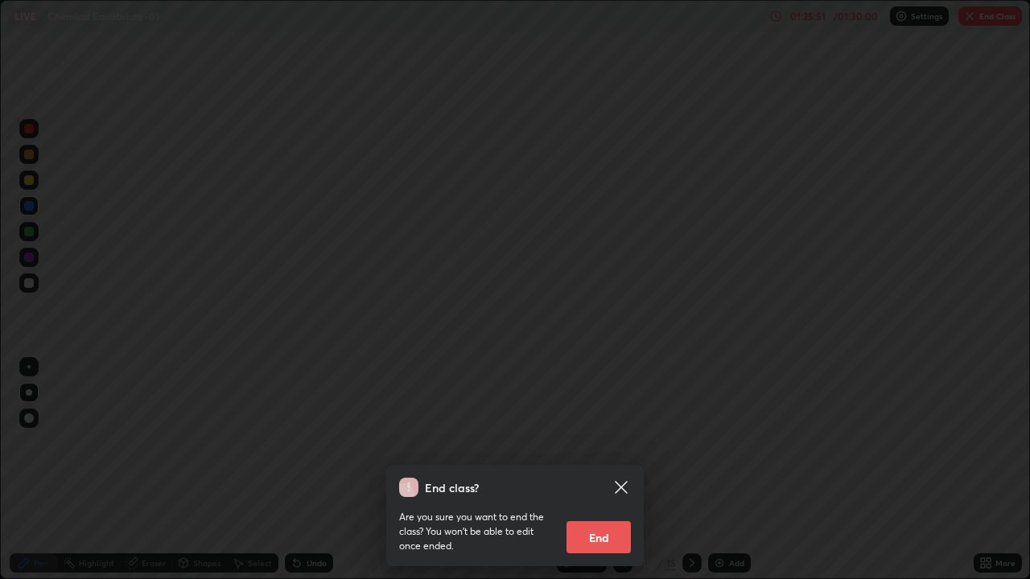
click at [607, 470] on button "End" at bounding box center [598, 537] width 64 height 32
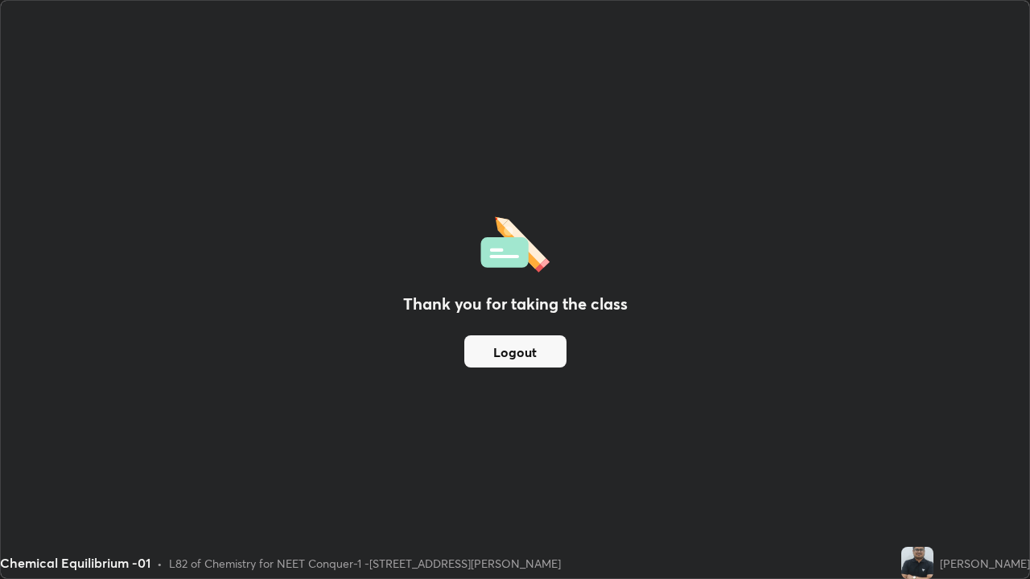
click at [525, 349] on button "Logout" at bounding box center [515, 352] width 102 height 32
